Goal: Navigation & Orientation: Understand site structure

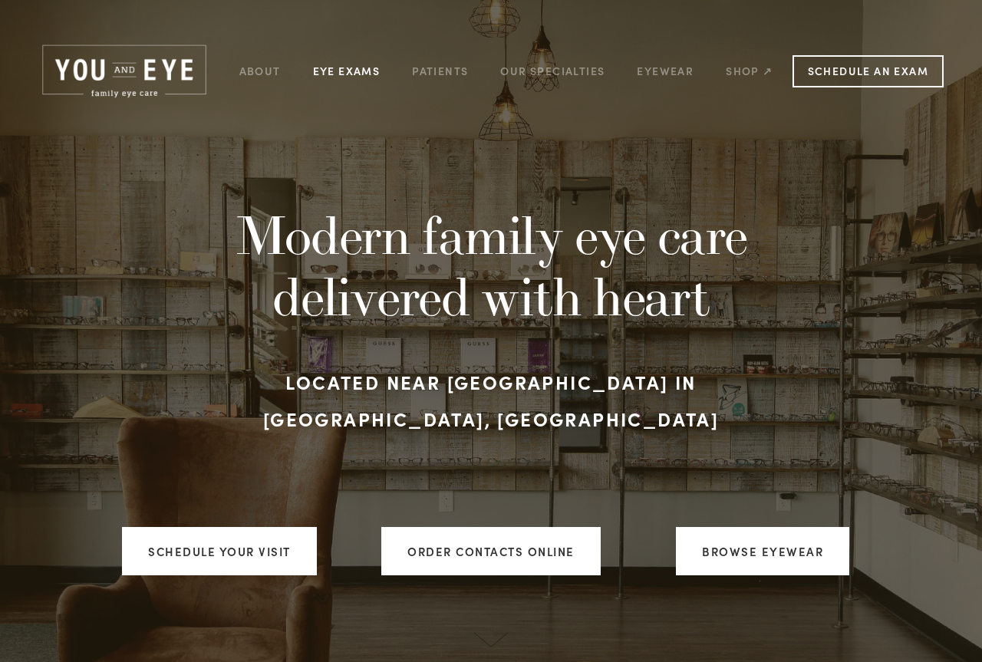
click at [329, 68] on link "Eye Exams" at bounding box center [347, 71] width 68 height 24
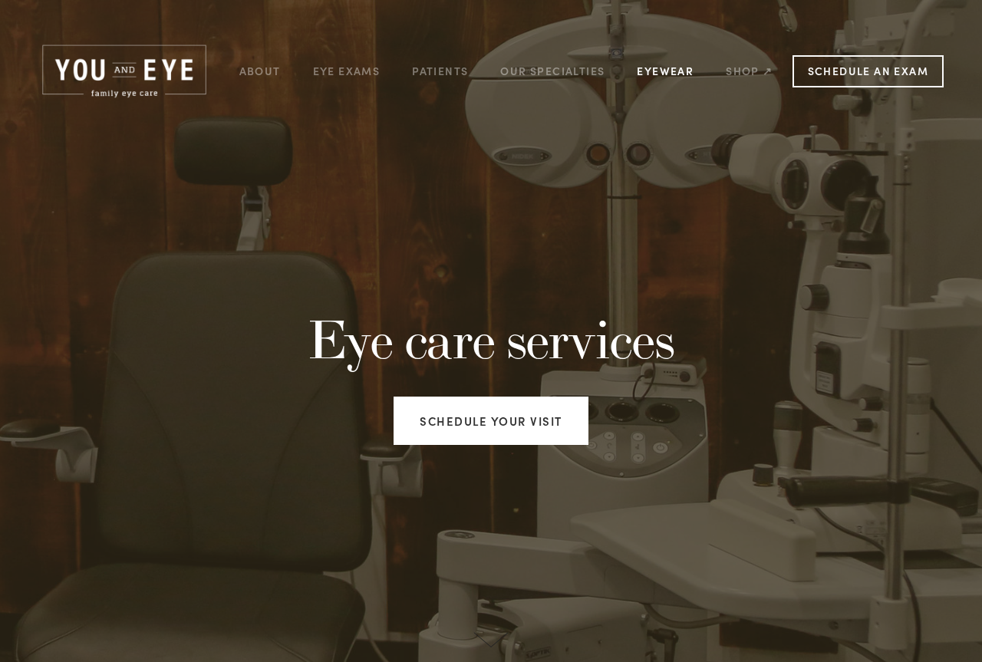
click at [662, 74] on link "Eyewear" at bounding box center [665, 71] width 57 height 24
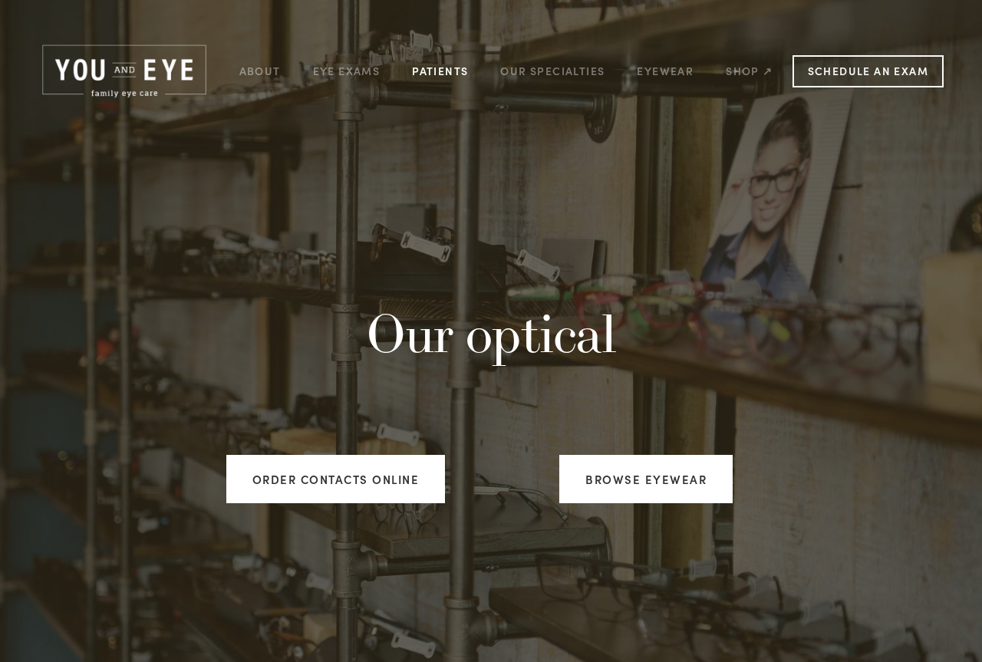
click at [441, 74] on link "Patients" at bounding box center [440, 71] width 56 height 24
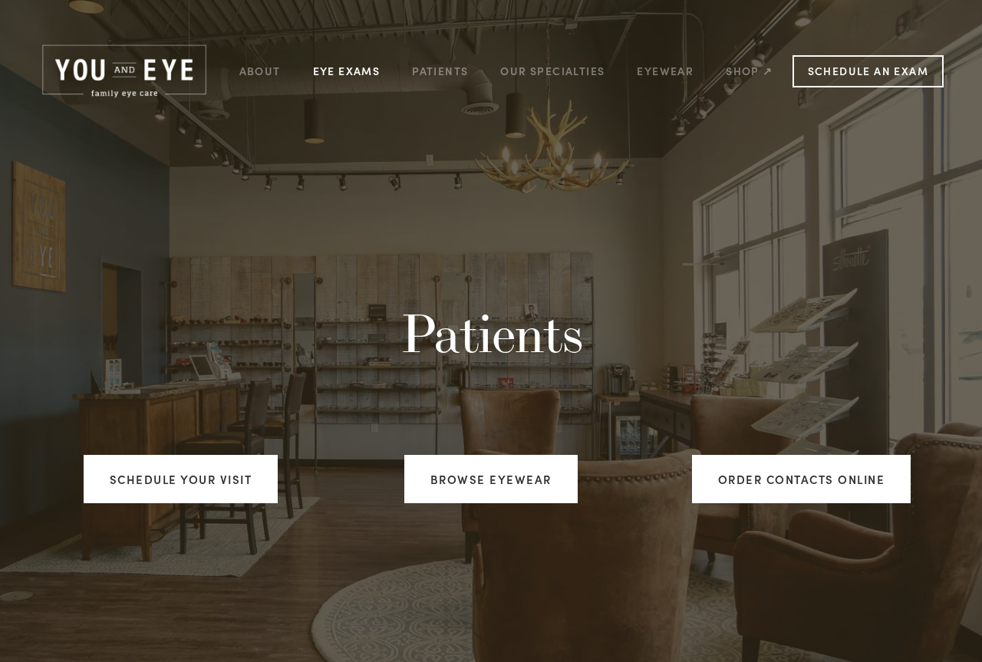
click at [350, 71] on link "Eye Exams" at bounding box center [347, 71] width 68 height 24
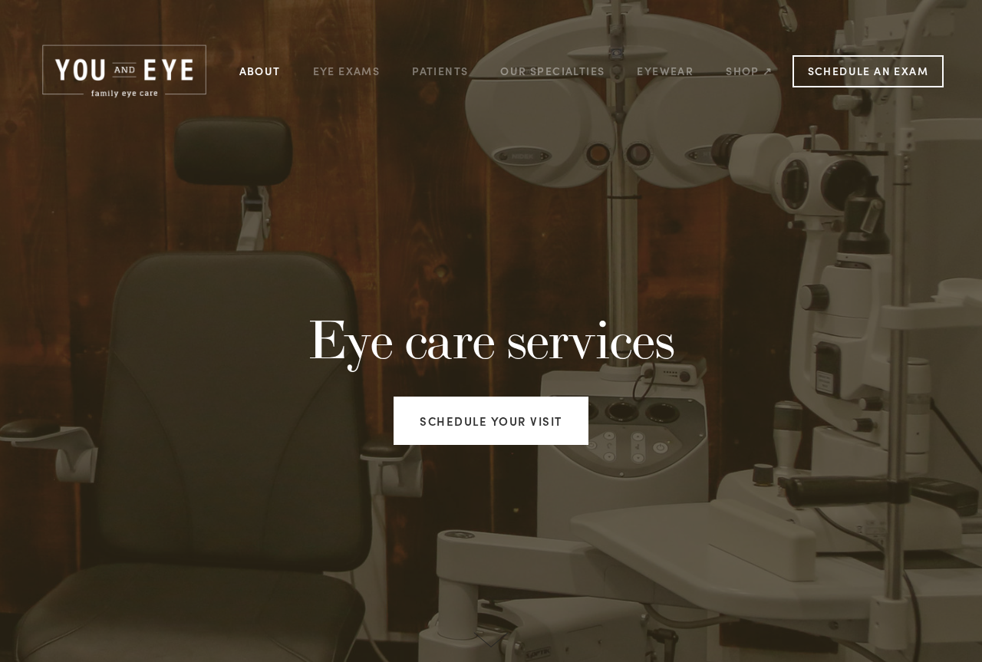
click at [258, 71] on link "About" at bounding box center [259, 71] width 41 height 24
